Goal: Information Seeking & Learning: Learn about a topic

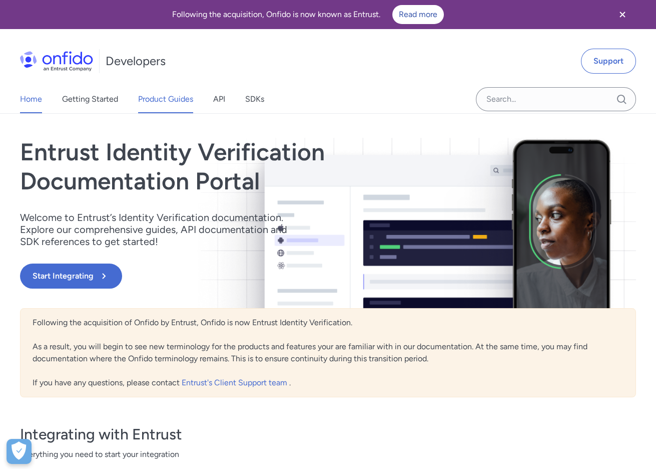
click at [149, 99] on link "Product Guides" at bounding box center [165, 99] width 55 height 28
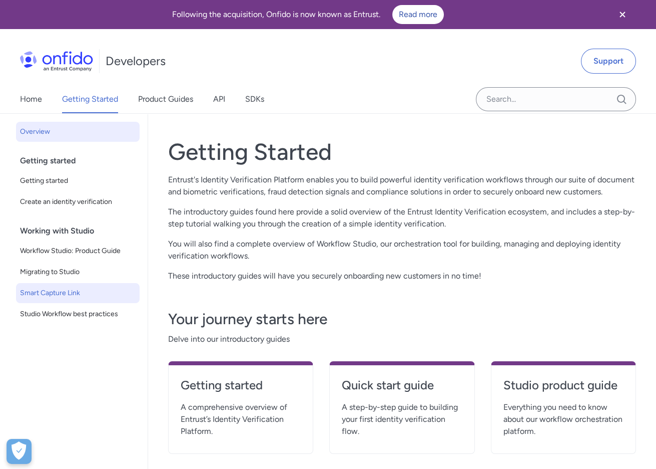
click at [59, 296] on span "Smart Capture Link" at bounding box center [78, 293] width 116 height 12
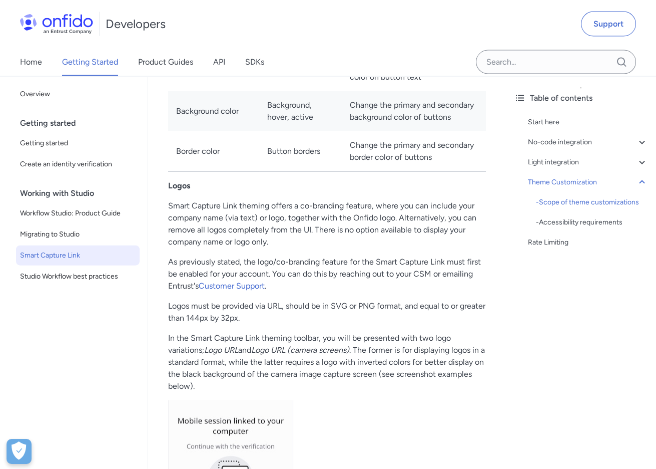
scroll to position [4262, 0]
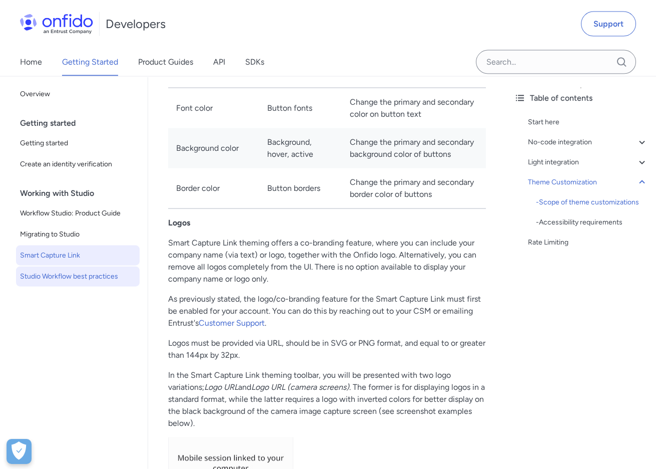
click at [95, 272] on span "Studio Workflow best practices" at bounding box center [78, 276] width 116 height 12
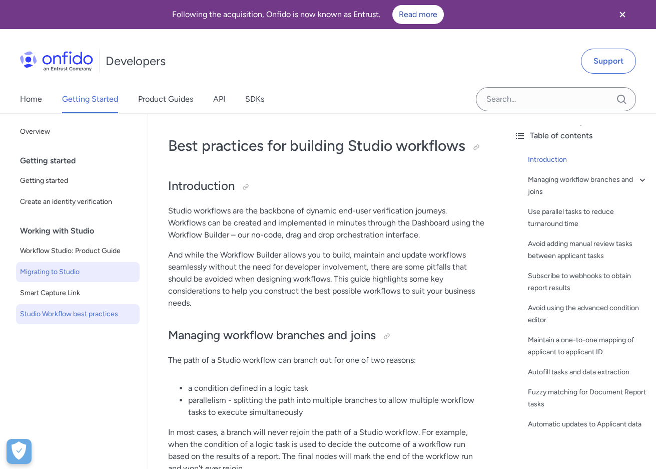
click at [90, 265] on link "Migrating to Studio" at bounding box center [78, 272] width 124 height 20
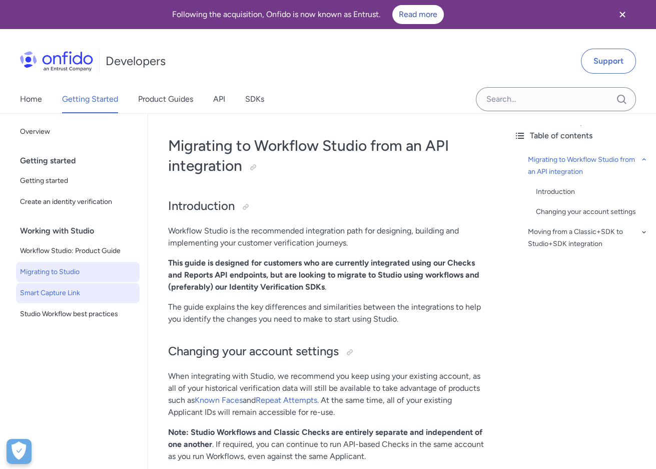
click at [87, 287] on span "Smart Capture Link" at bounding box center [78, 293] width 116 height 12
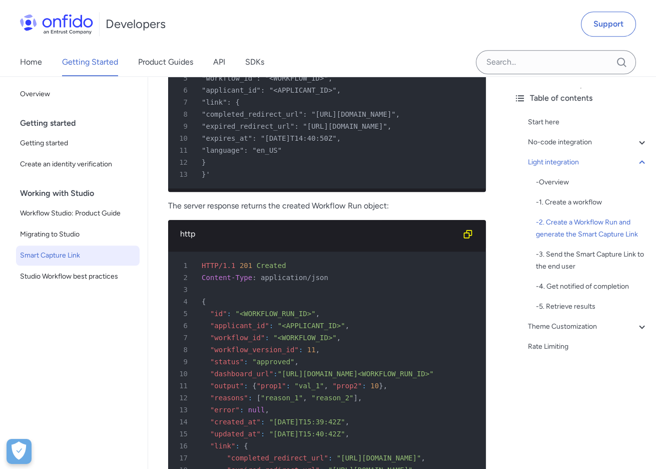
scroll to position [2038, 0]
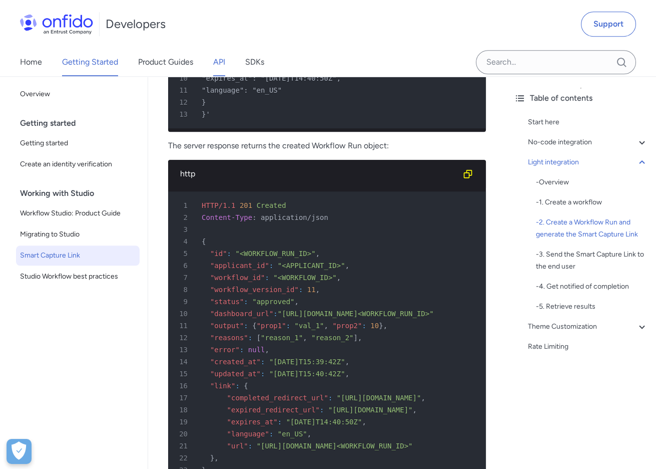
click at [216, 67] on link "API" at bounding box center [219, 62] width 12 height 28
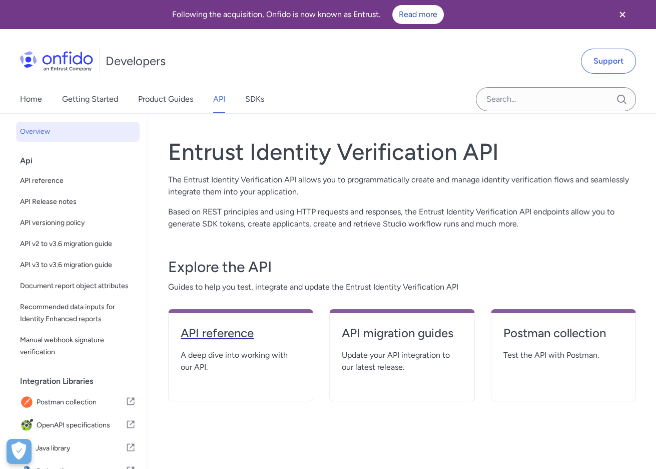
click at [254, 333] on h4 "API reference" at bounding box center [241, 333] width 120 height 16
select select "http"
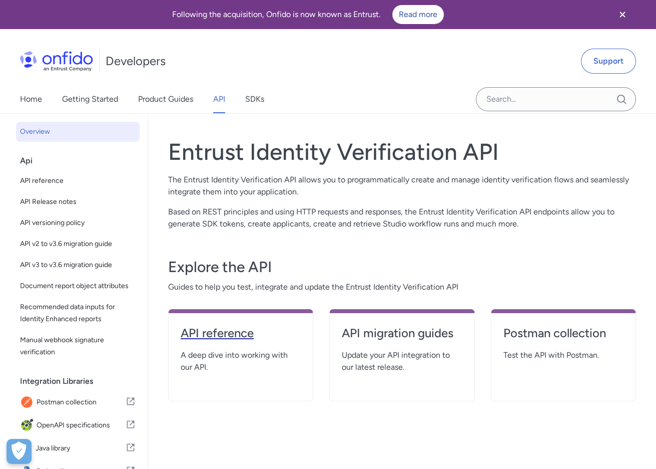
select select "http"
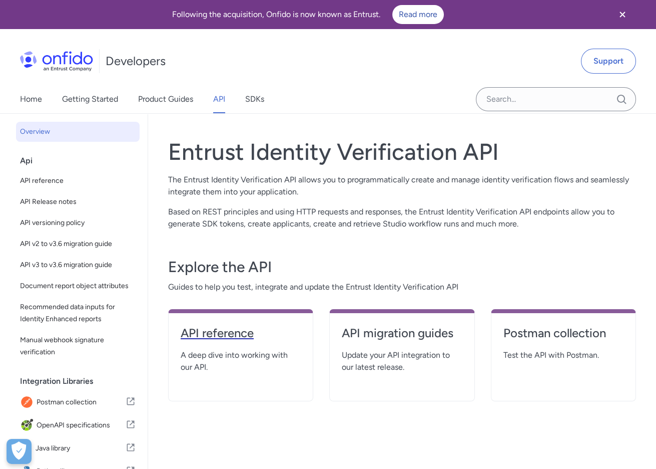
select select "http"
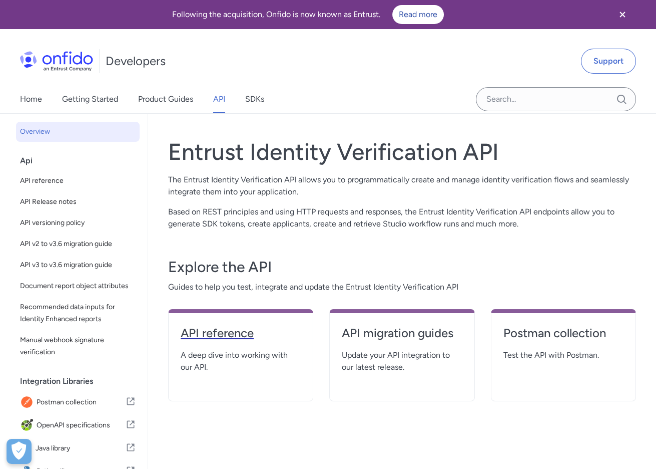
select select "http"
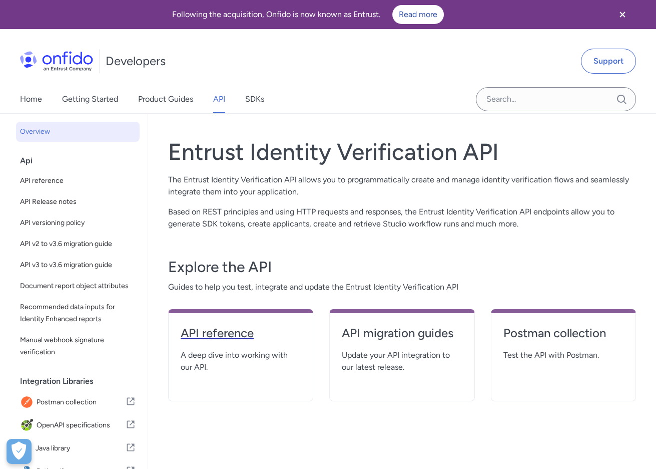
select select "http"
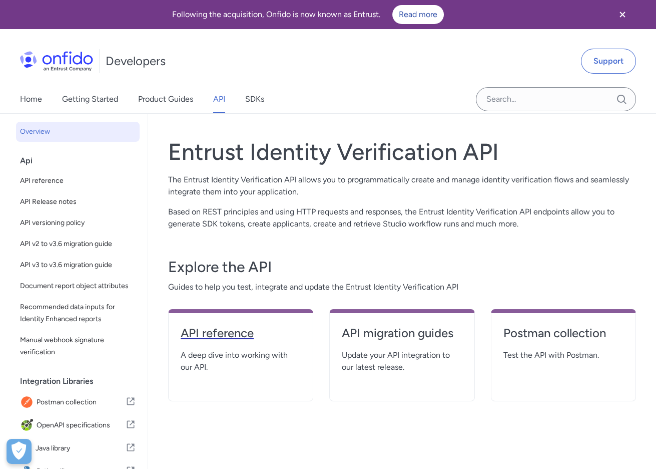
select select "http"
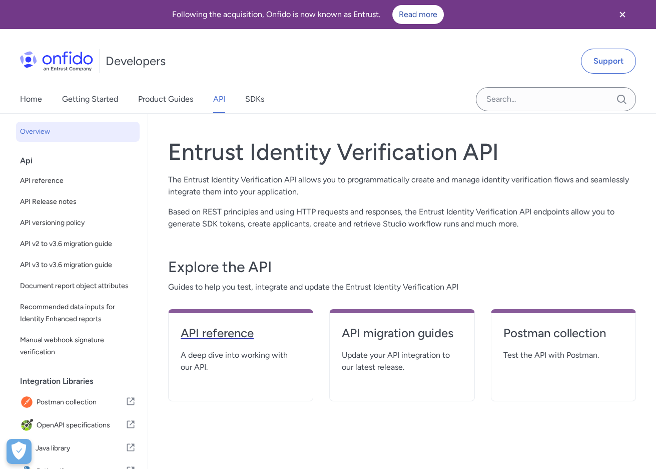
select select "http"
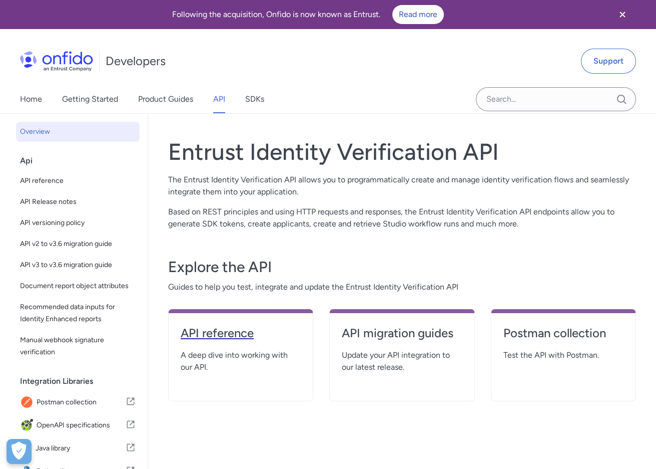
select select "http"
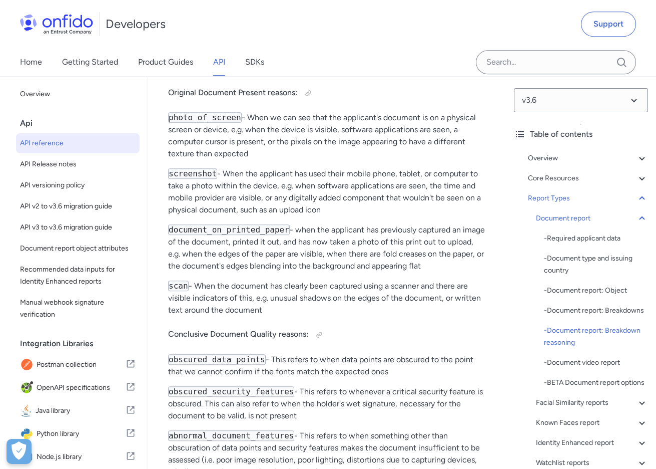
scroll to position [52126, 0]
